Goal: Information Seeking & Learning: Learn about a topic

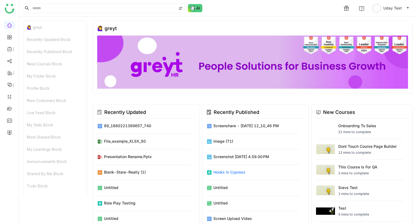
drag, startPoint x: 0, startPoint y: 0, endPoint x: 237, endPoint y: 165, distance: 288.4
click at [237, 165] on div "Hooks in Cypress" at bounding box center [253, 172] width 93 height 15
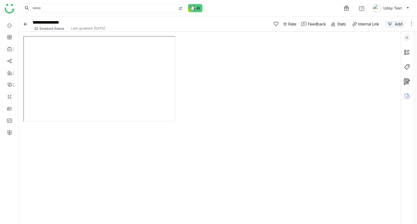
click at [235, 165] on div at bounding box center [209, 128] width 373 height 184
click at [25, 23] on icon "Back" at bounding box center [26, 24] width 4 height 4
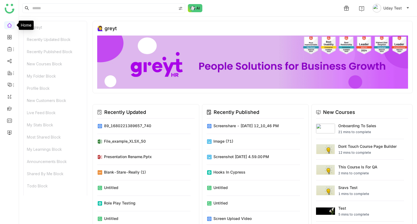
click at [11, 24] on link at bounding box center [9, 25] width 5 height 5
